Goal: Communication & Community: Participate in discussion

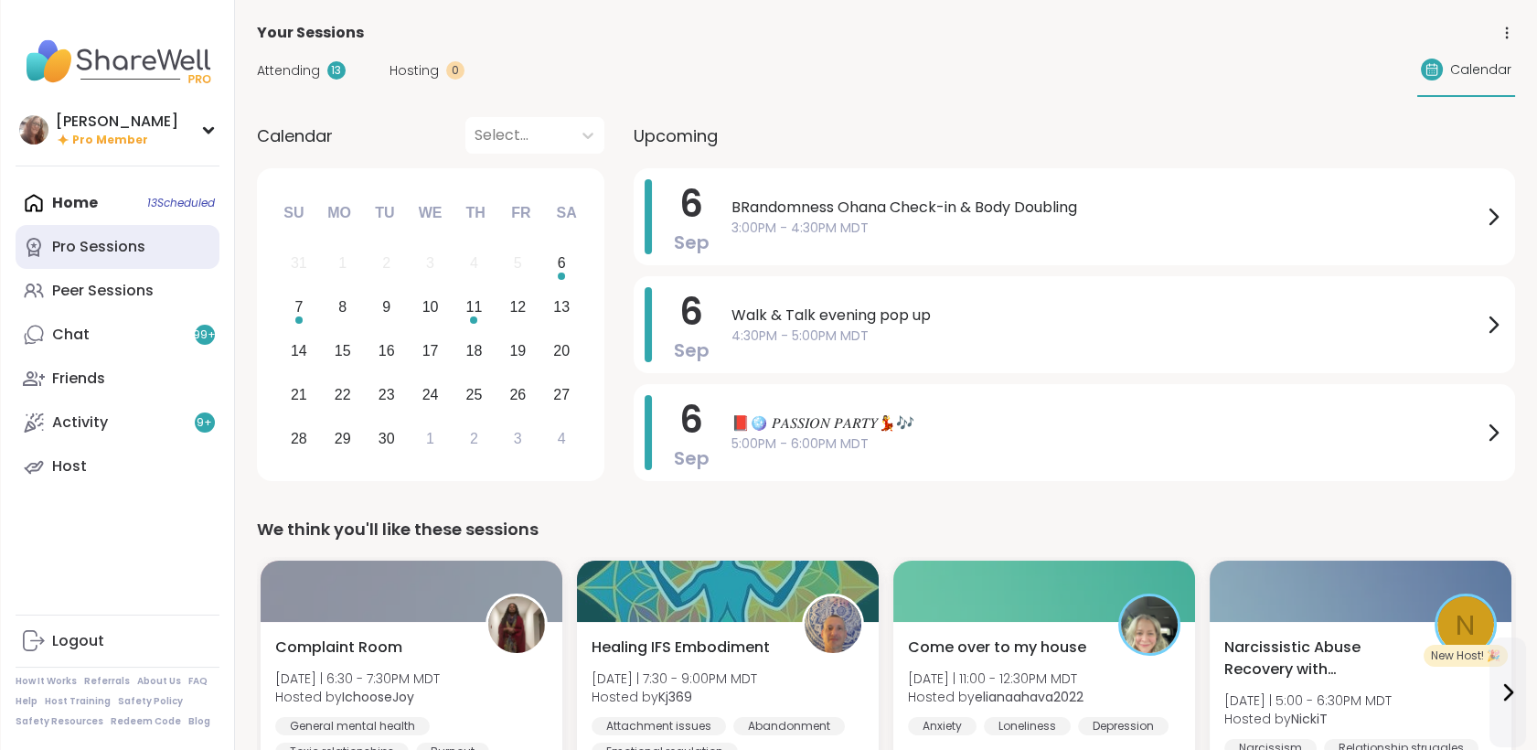
click at [105, 251] on div "Pro Sessions" at bounding box center [98, 247] width 93 height 20
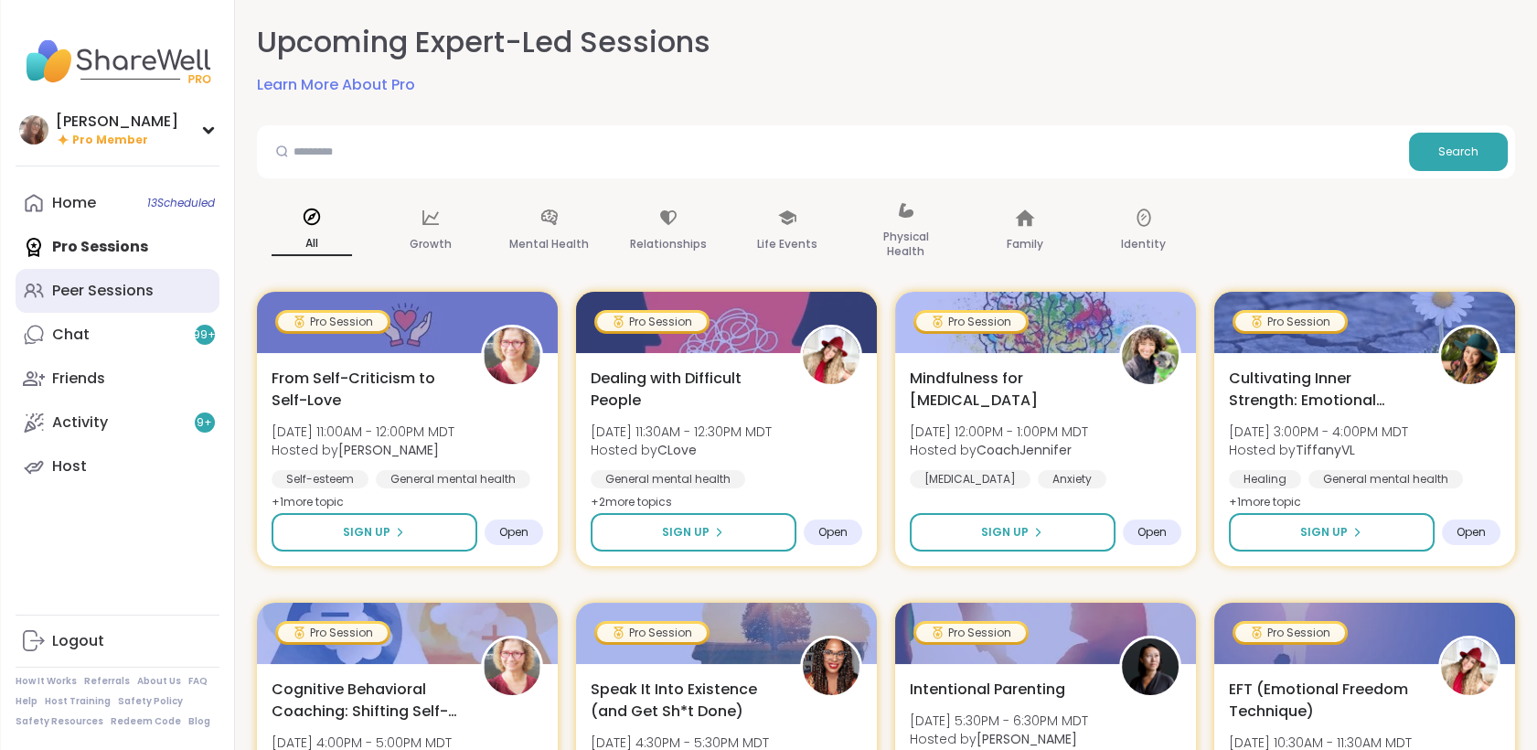
click at [113, 294] on div "Peer Sessions" at bounding box center [102, 291] width 101 height 20
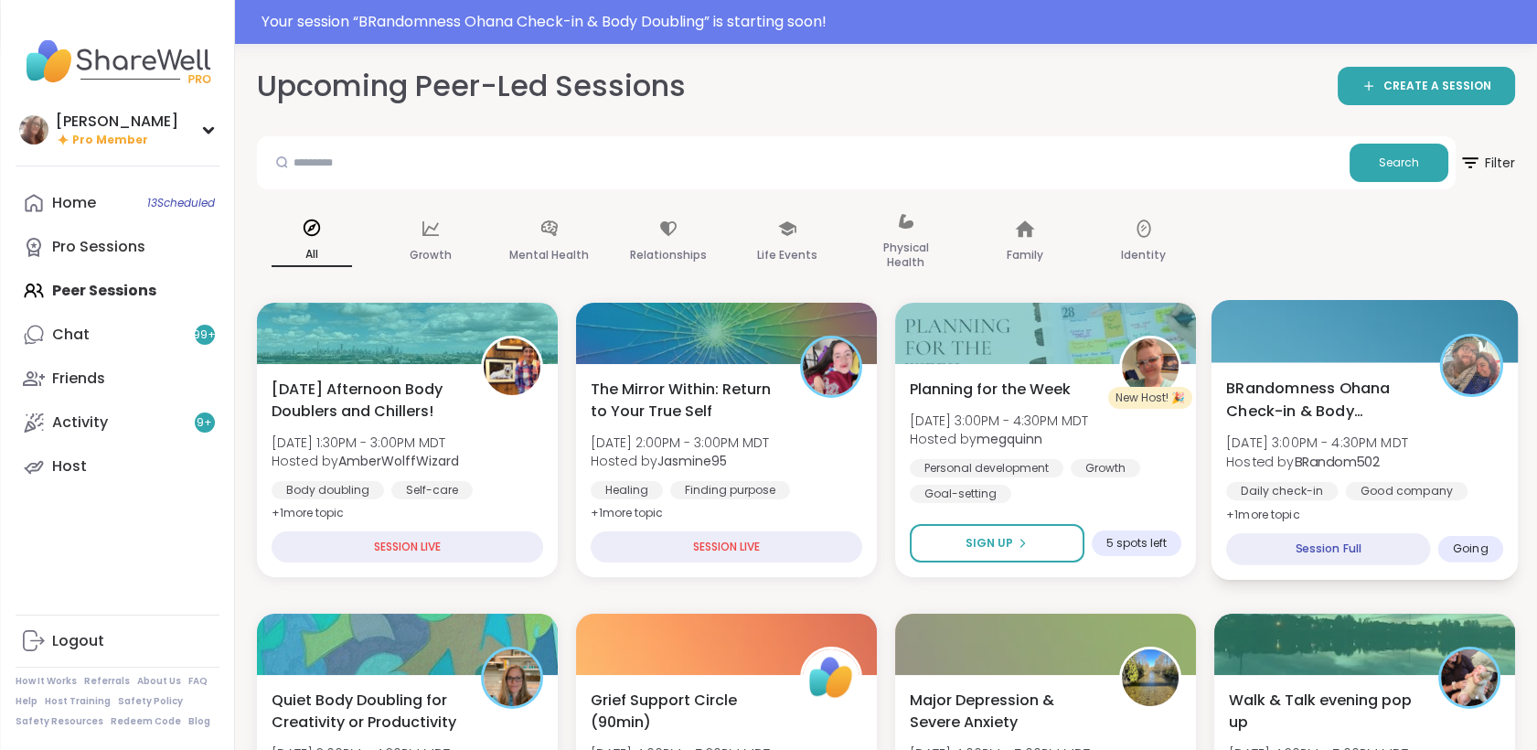
click at [1397, 382] on span "BRandomness Ohana Check-in & Body Doubling" at bounding box center [1322, 399] width 193 height 45
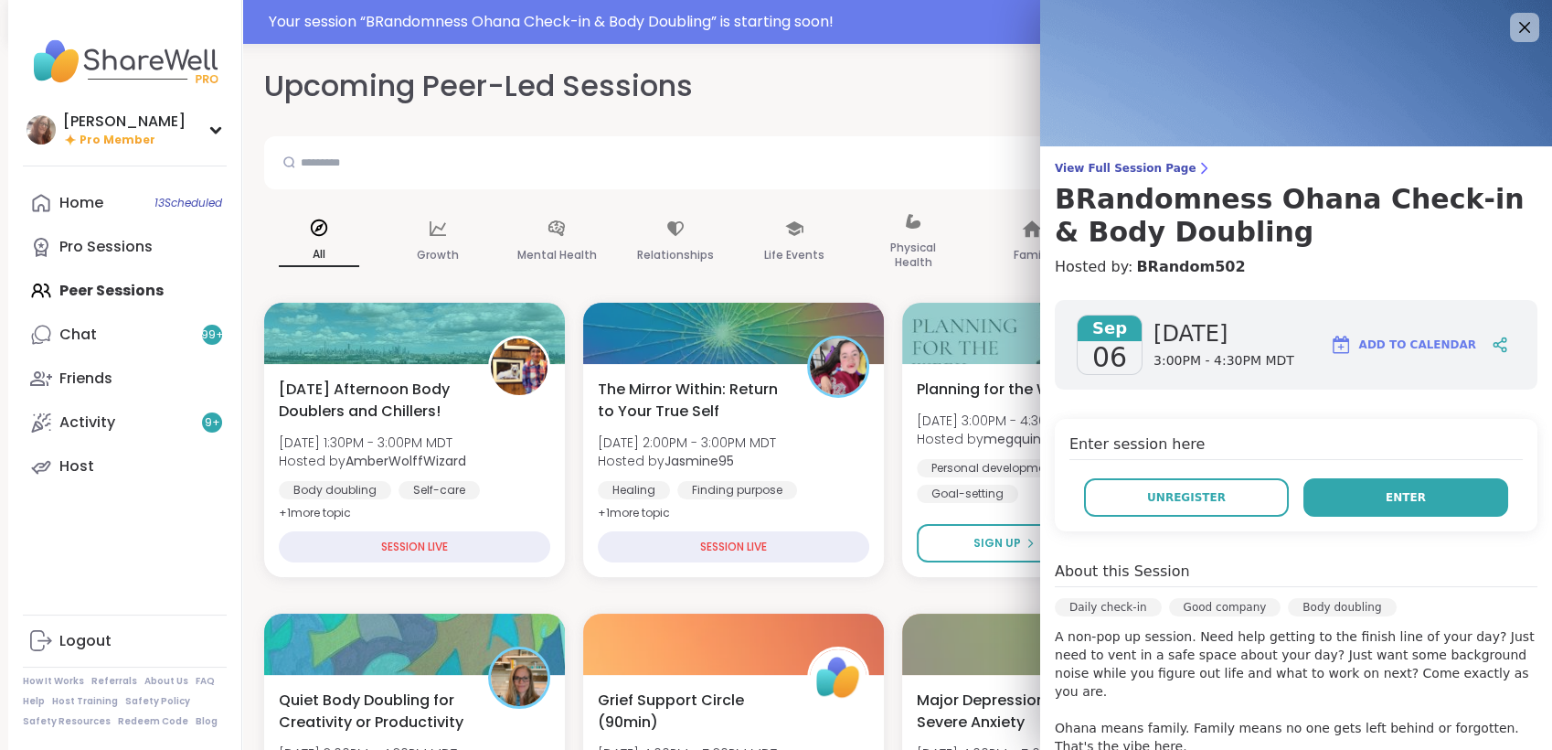
click at [1319, 501] on button "Enter" at bounding box center [1406, 497] width 205 height 38
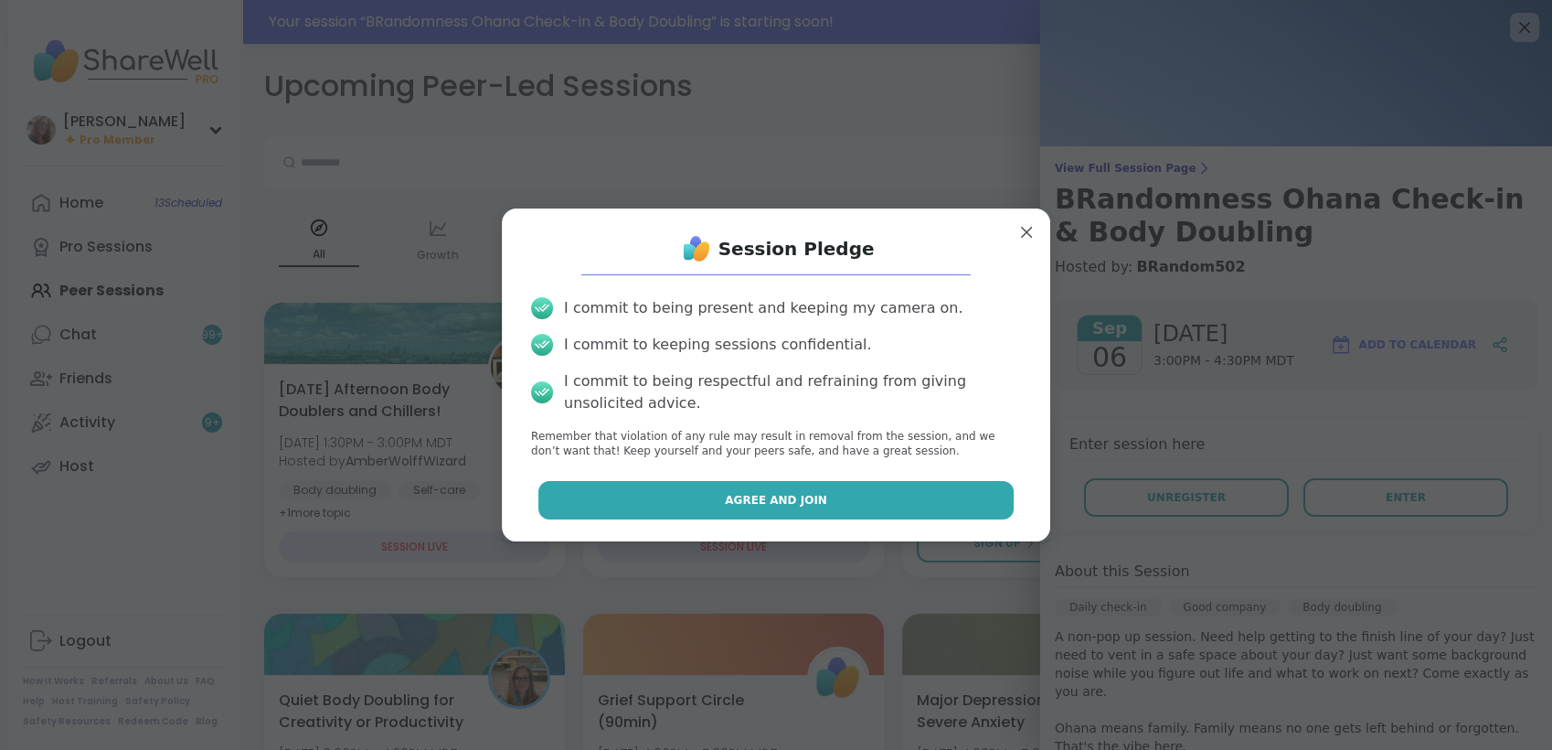
click at [911, 503] on button "Agree and Join" at bounding box center [776, 500] width 476 height 38
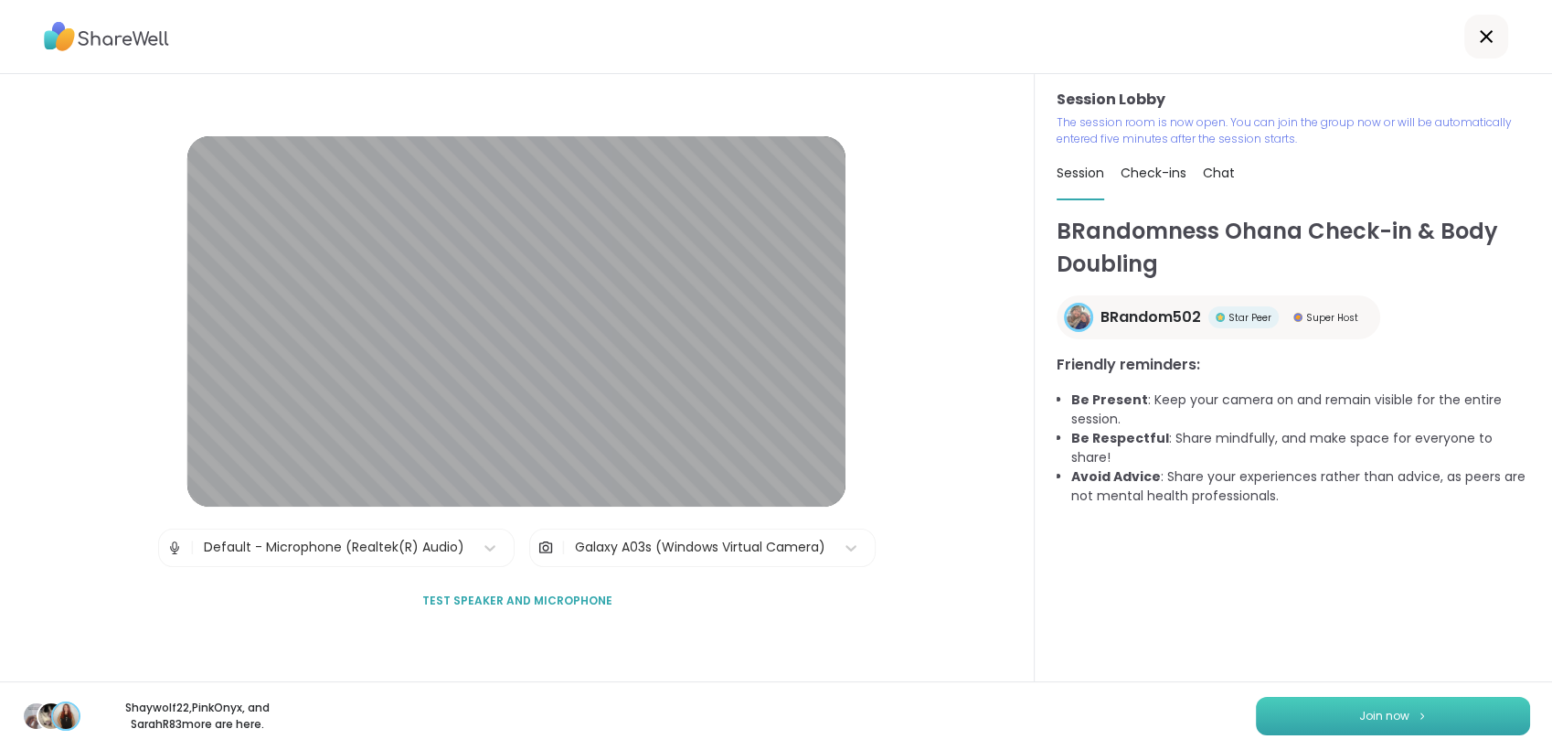
click at [1354, 699] on button "Join now" at bounding box center [1393, 716] width 274 height 38
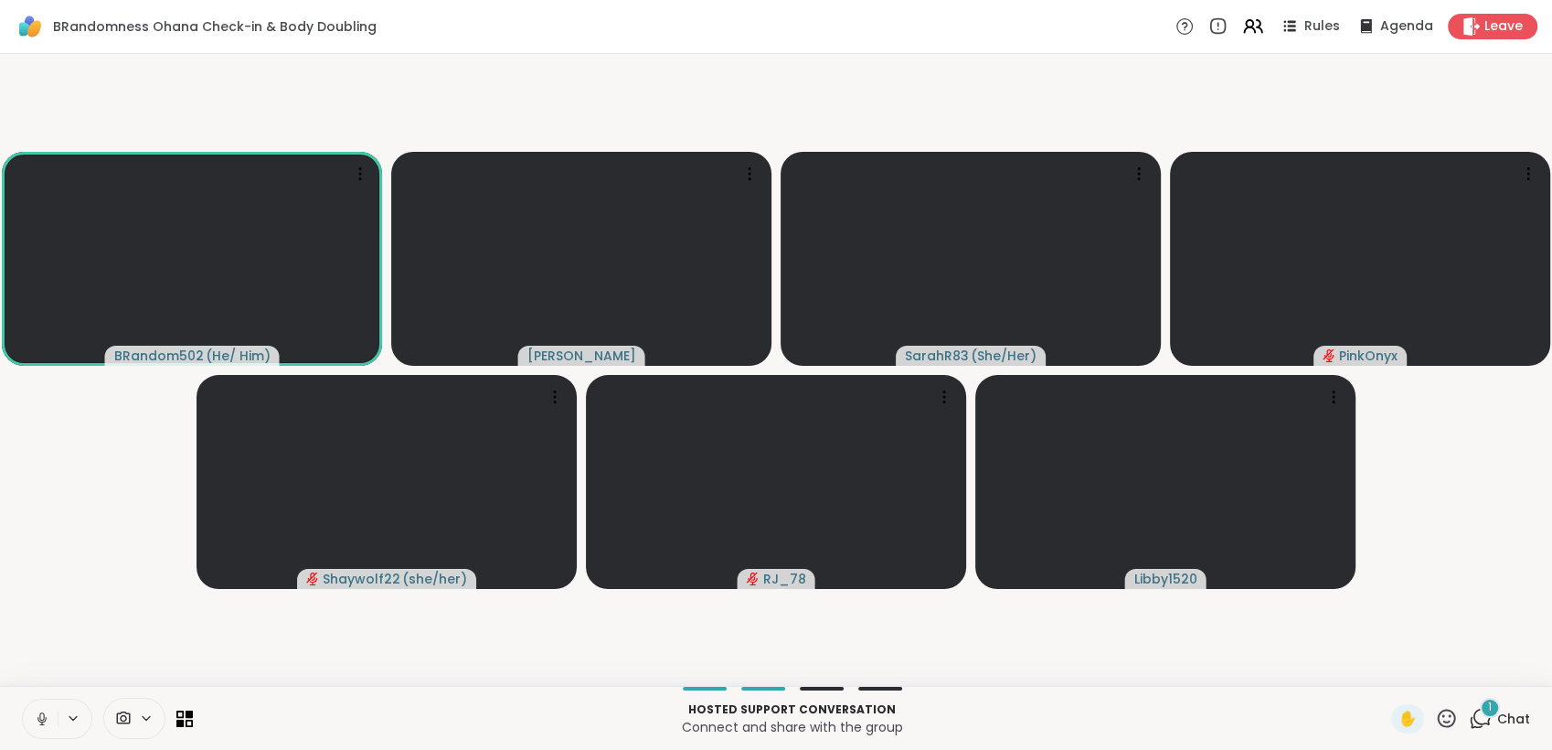
click at [1435, 720] on icon at bounding box center [1446, 718] width 23 height 23
click at [1384, 670] on span "❤️" at bounding box center [1393, 670] width 18 height 22
click at [39, 717] on icon at bounding box center [41, 716] width 5 height 8
click at [33, 709] on button at bounding box center [40, 718] width 35 height 38
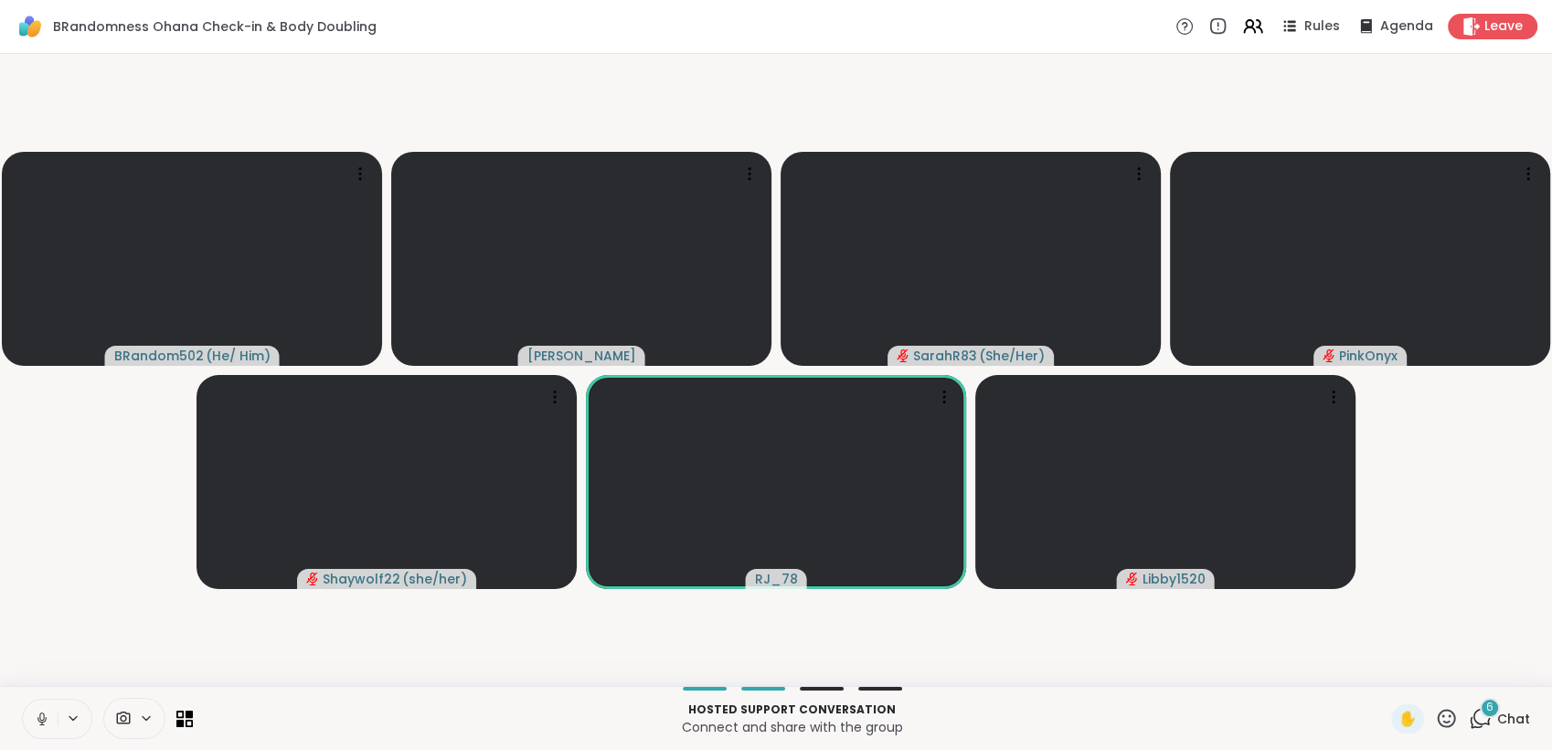
click at [51, 720] on button at bounding box center [40, 718] width 35 height 38
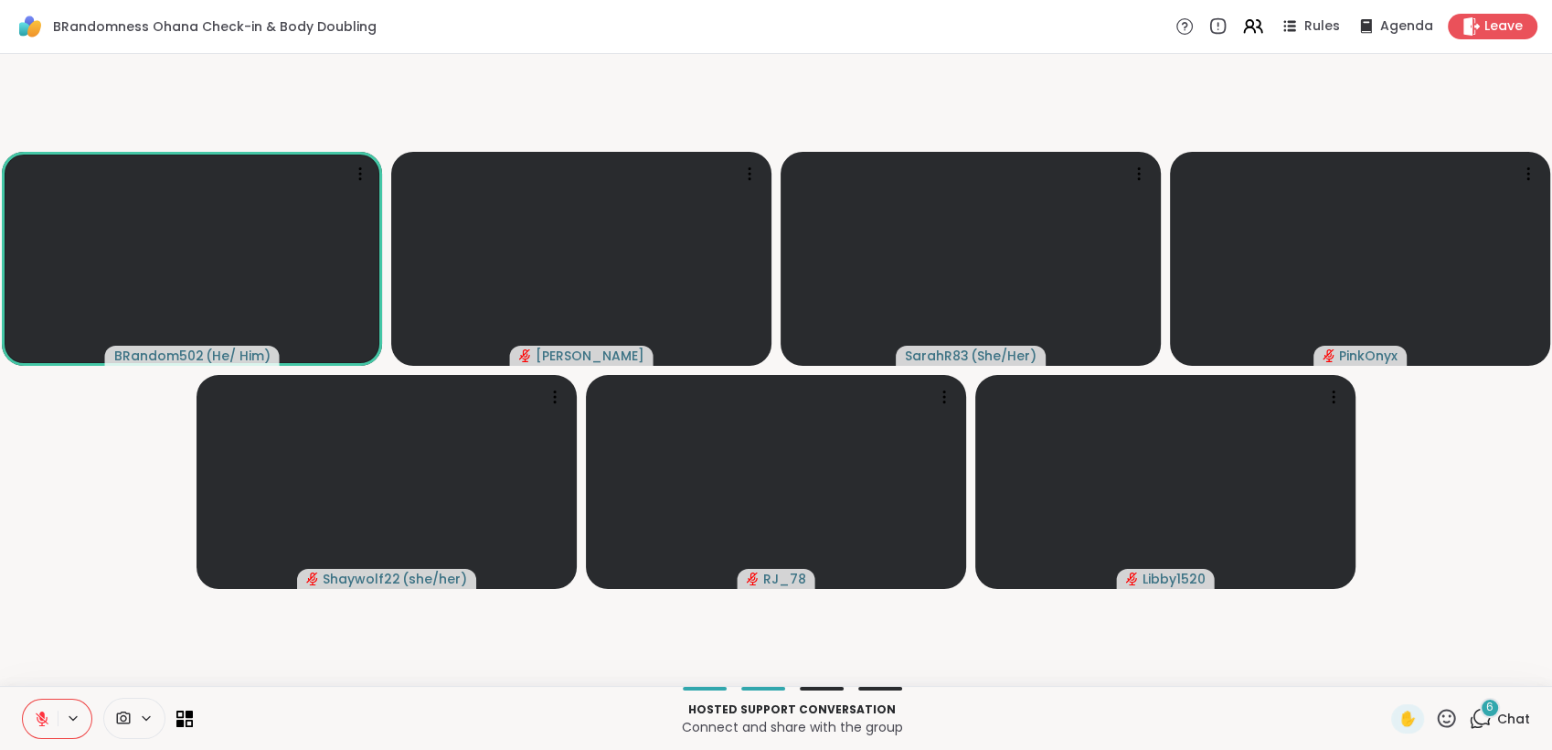
click at [48, 708] on button at bounding box center [40, 718] width 35 height 38
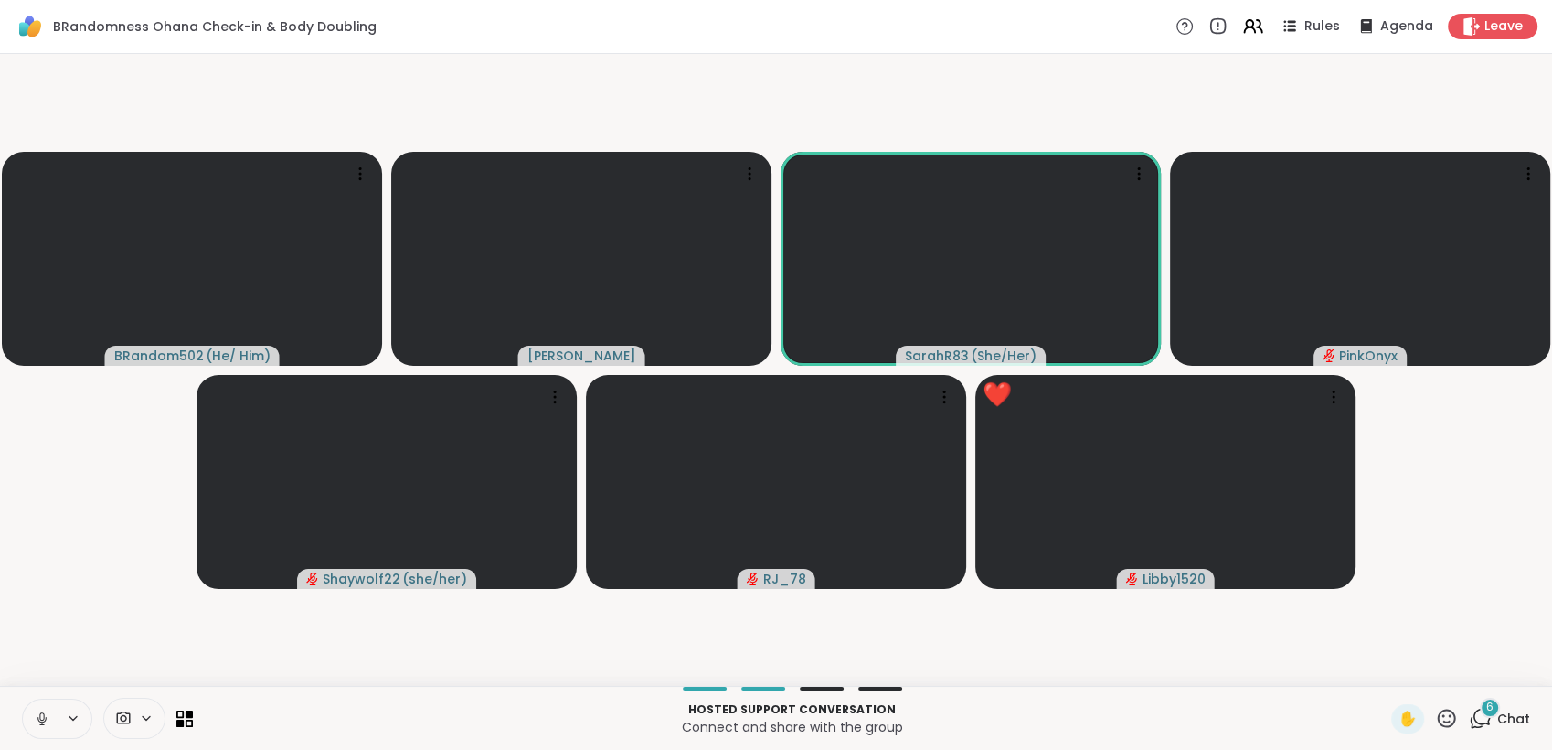
click at [38, 712] on icon at bounding box center [42, 718] width 16 height 16
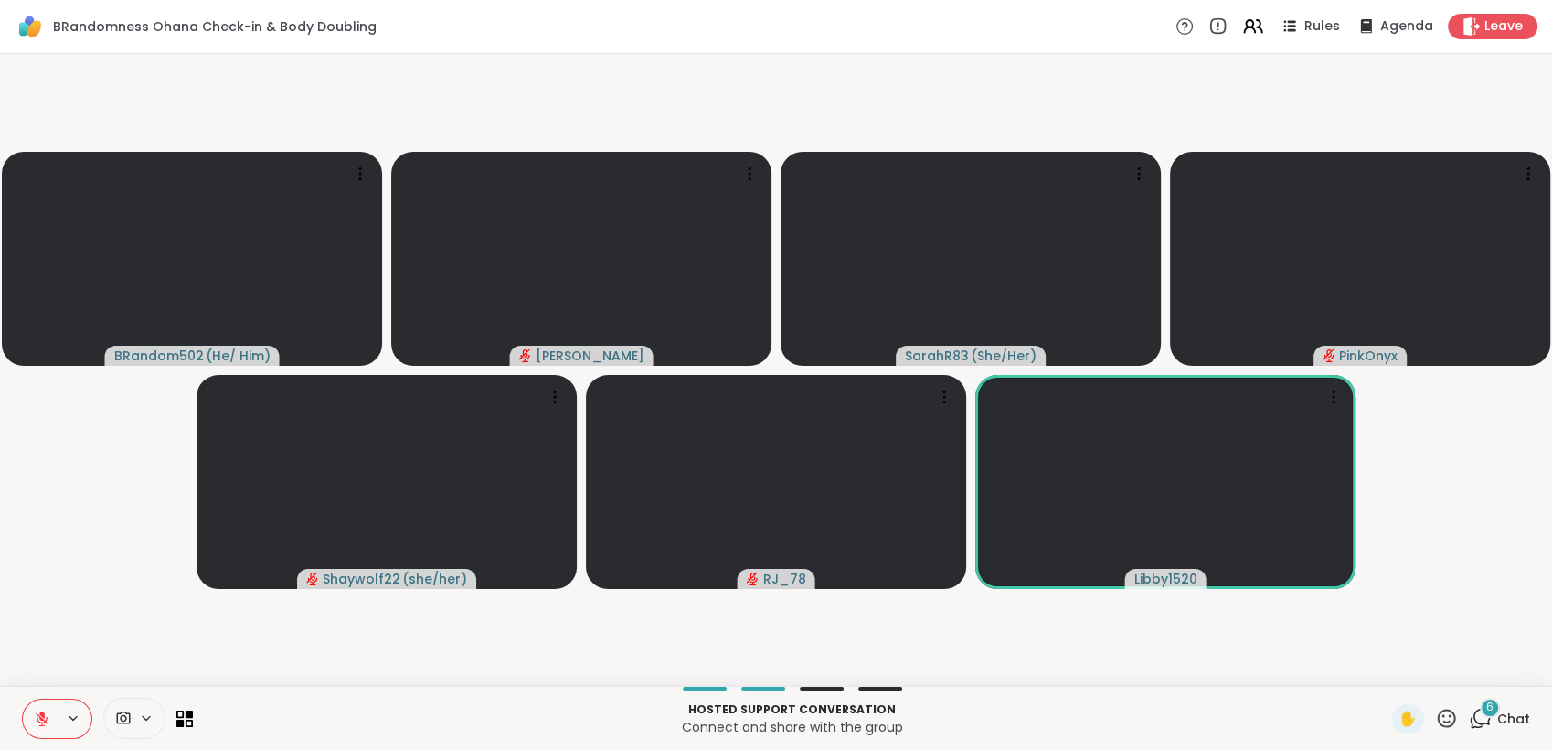
click at [46, 715] on icon at bounding box center [42, 718] width 16 height 16
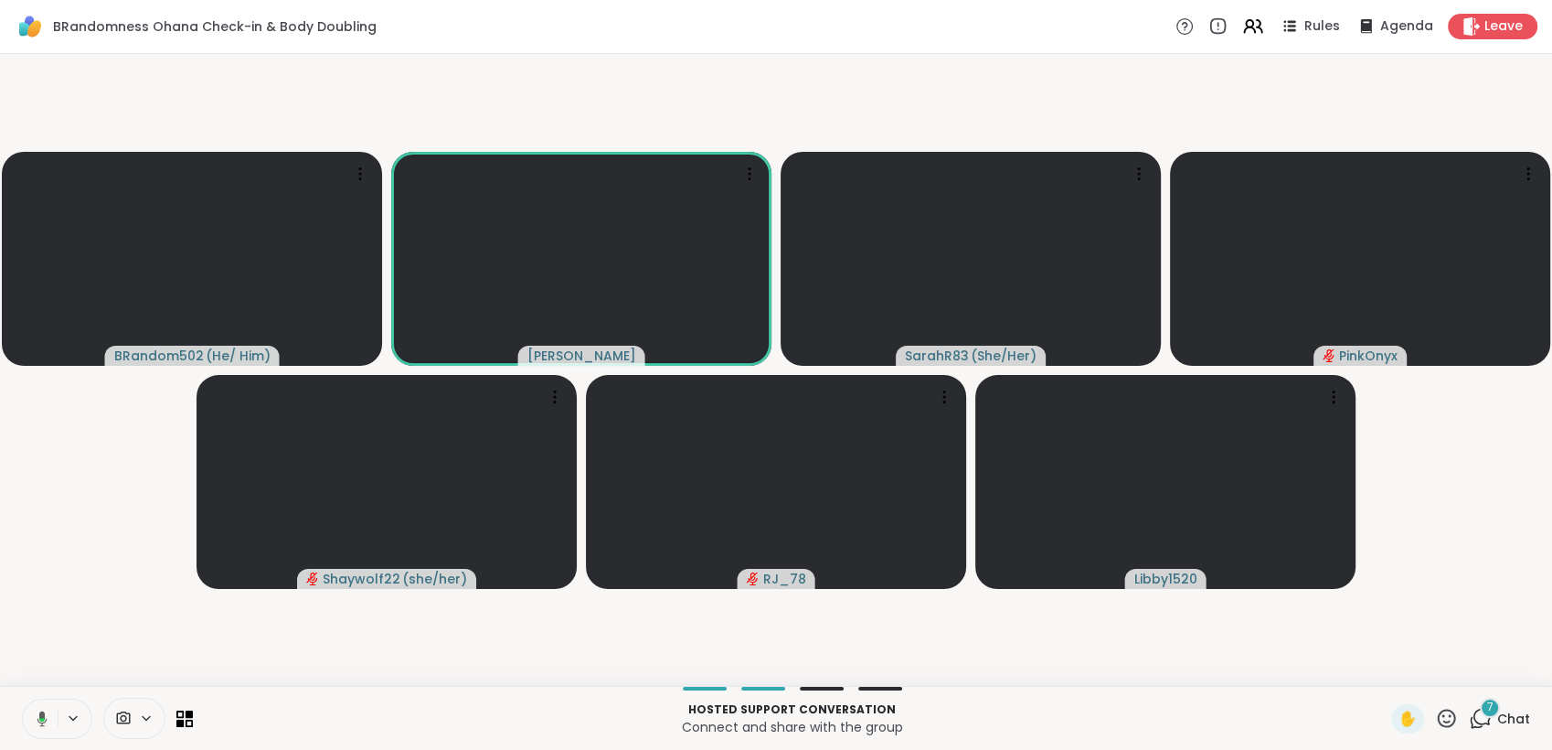
click at [37, 717] on icon at bounding box center [39, 718] width 16 height 16
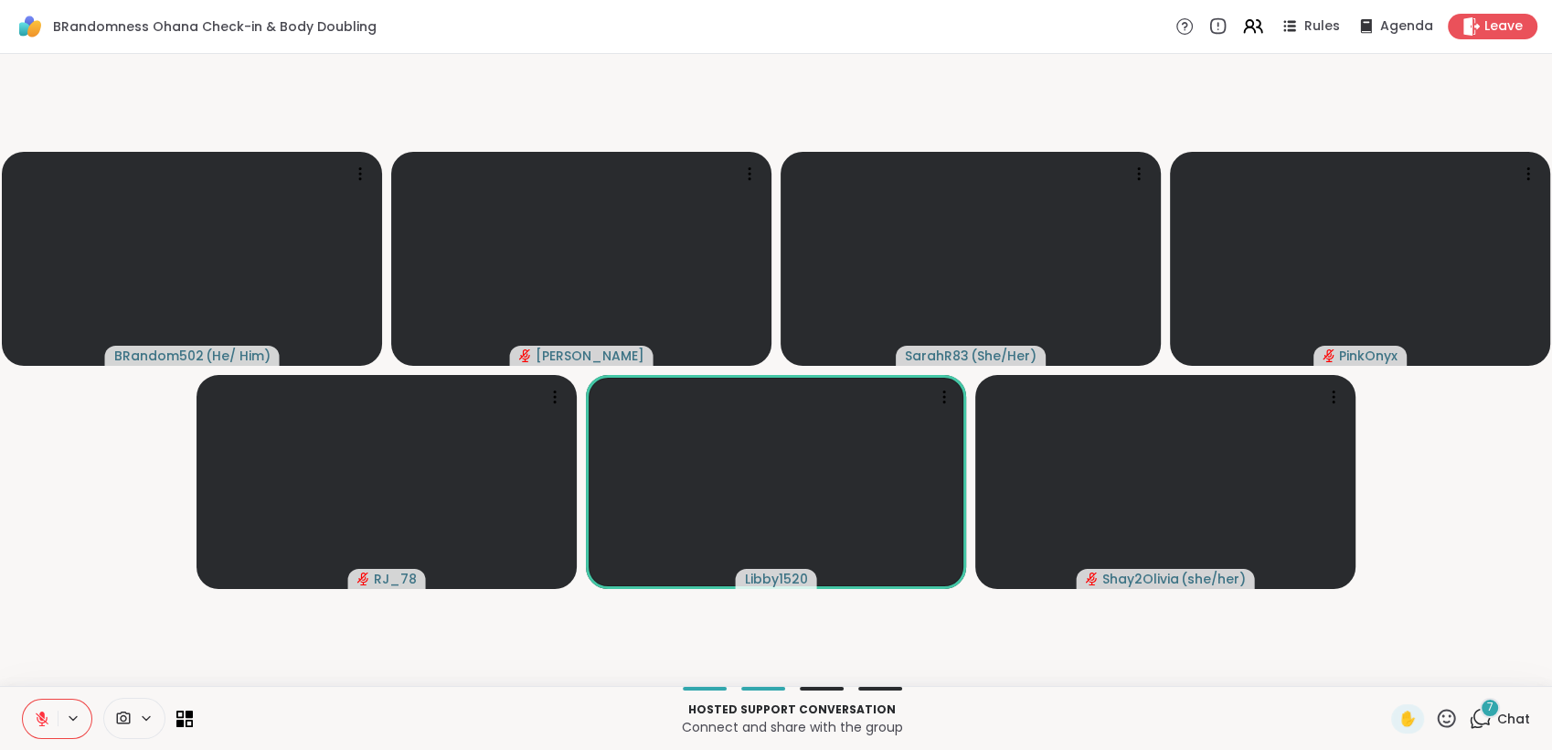
click at [37, 712] on icon at bounding box center [42, 718] width 16 height 16
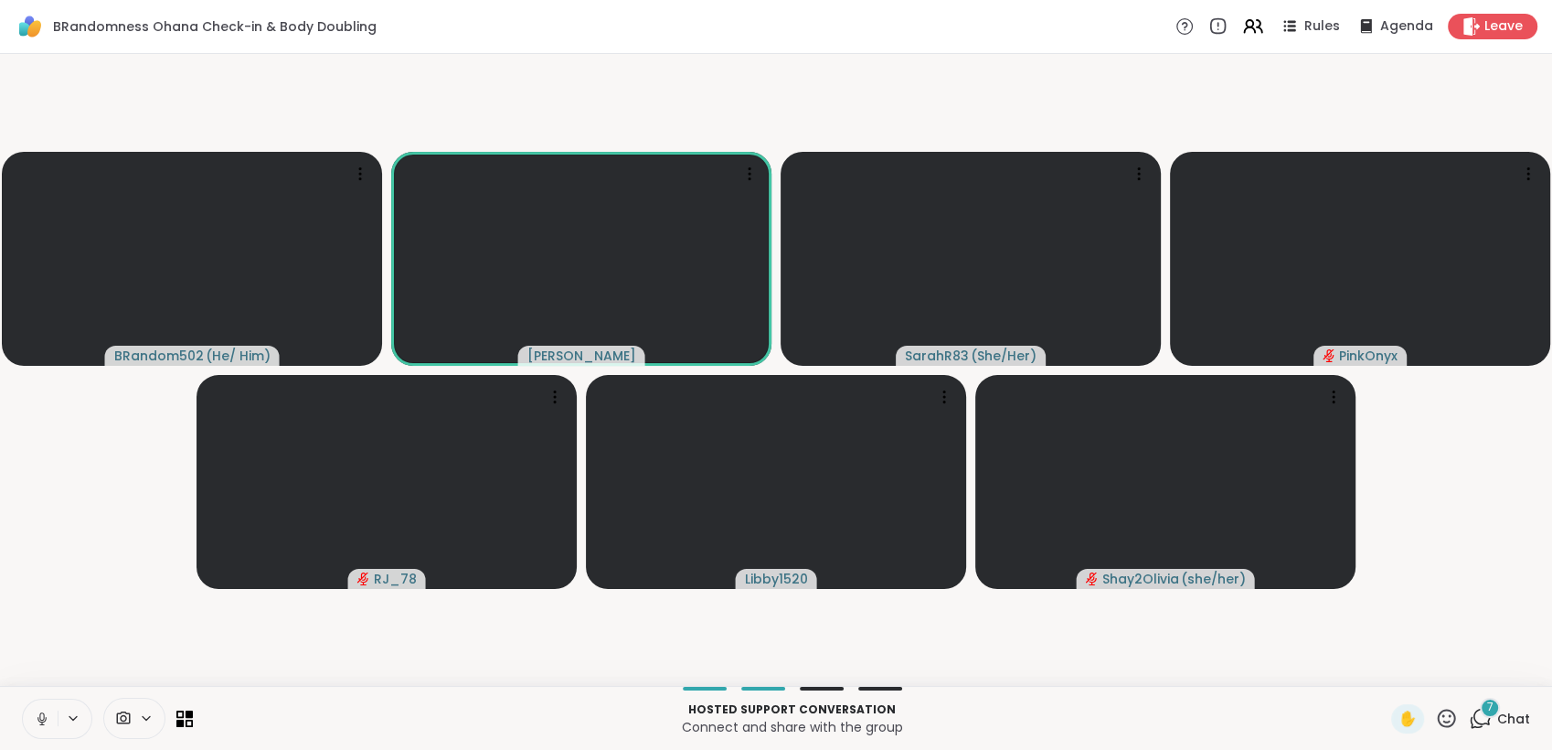
click at [36, 716] on icon at bounding box center [42, 718] width 16 height 16
